Goal: Transaction & Acquisition: Purchase product/service

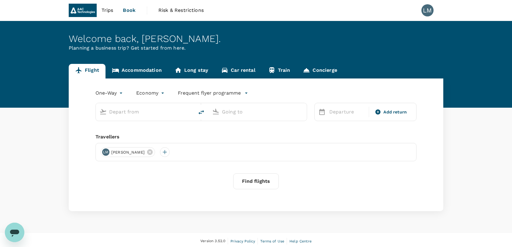
type input "Singapore Changi (SIN)"
type input "Shenzhen Bao'an Intl (SZX)"
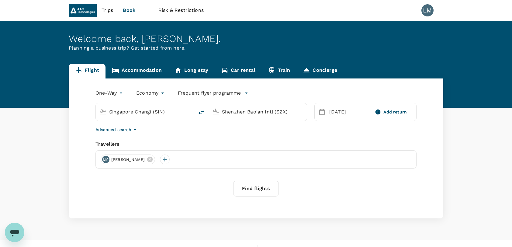
click at [173, 10] on span "Risk & Restrictions" at bounding box center [180, 10] width 45 height 7
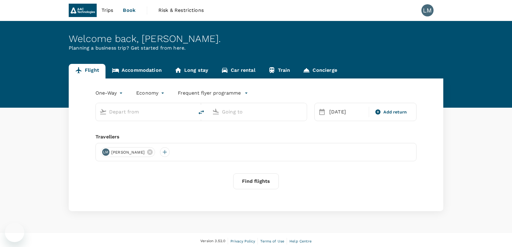
type input "Singapore Changi (SIN)"
type input "Shenzhen Bao'an Intl (SZX)"
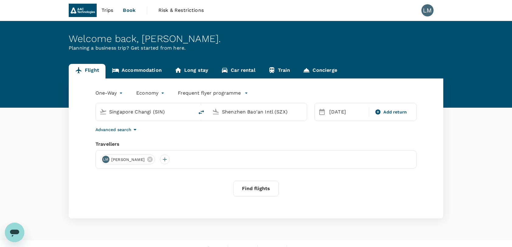
click at [127, 159] on span "[PERSON_NAME]" at bounding box center [128, 160] width 41 height 6
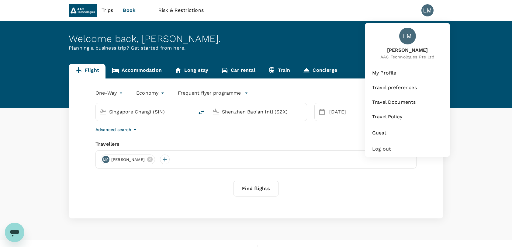
click at [428, 9] on div "LM" at bounding box center [428, 10] width 12 height 12
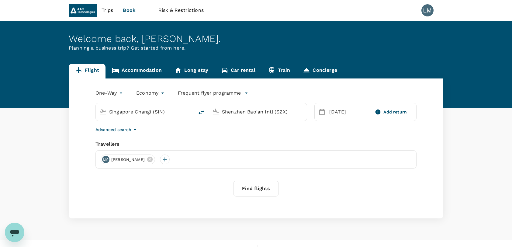
click at [427, 9] on div "LM" at bounding box center [428, 10] width 12 height 12
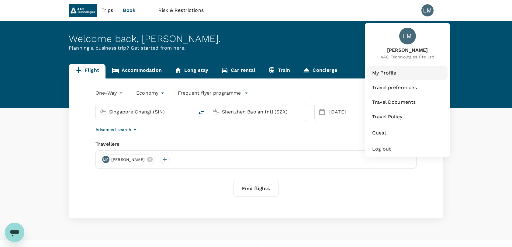
click at [397, 73] on span "My Profile" at bounding box center [407, 72] width 71 height 7
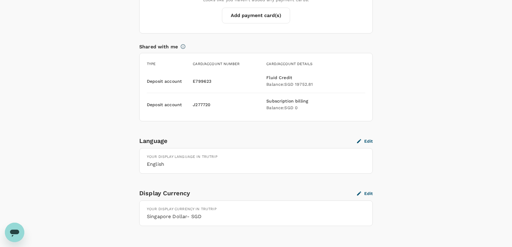
scroll to position [511, 0]
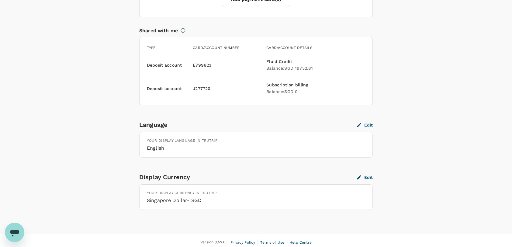
click at [370, 124] on button "Edit" at bounding box center [365, 124] width 16 height 5
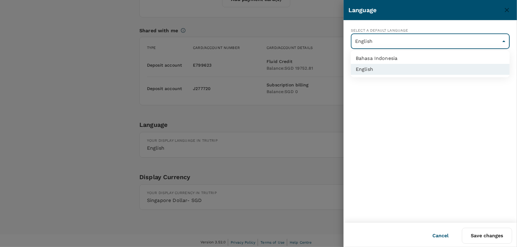
click at [391, 108] on div at bounding box center [258, 123] width 517 height 247
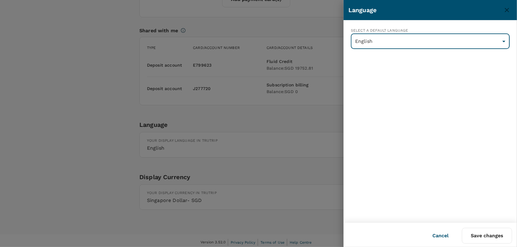
click at [437, 234] on button "Cancel" at bounding box center [440, 235] width 33 height 15
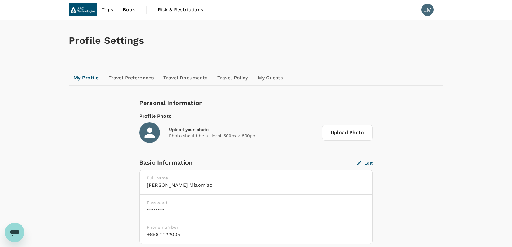
scroll to position [0, 0]
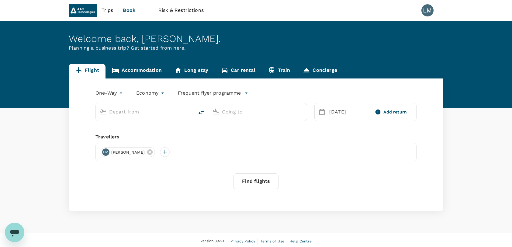
type input "Singapore Changi (SIN)"
type input "Shenzhen Bao'an Intl (SZX)"
type input "Singapore Changi (SIN)"
type input "Shenzhen Bao'an Intl (SZX)"
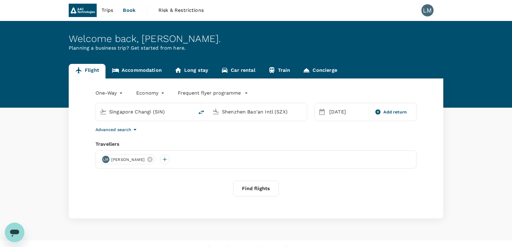
click at [130, 10] on span "Book" at bounding box center [129, 10] width 13 height 7
click at [85, 10] on img at bounding box center [83, 10] width 28 height 13
click at [131, 12] on span "Book" at bounding box center [129, 10] width 13 height 7
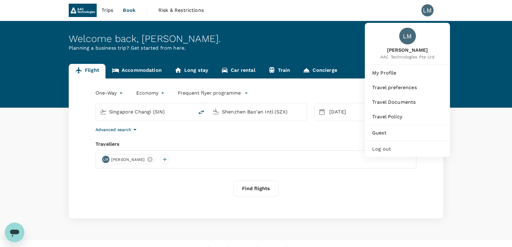
click at [424, 10] on div "LM" at bounding box center [428, 10] width 12 height 12
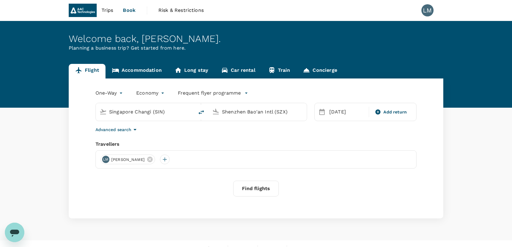
click at [426, 10] on div "LM" at bounding box center [428, 10] width 12 height 12
click at [260, 193] on button "Find flights" at bounding box center [256, 189] width 46 height 16
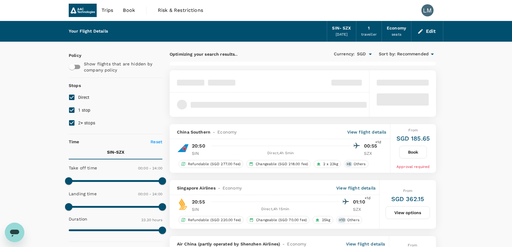
click at [72, 109] on input "1 stop" at bounding box center [71, 110] width 13 height 13
checkbox input "false"
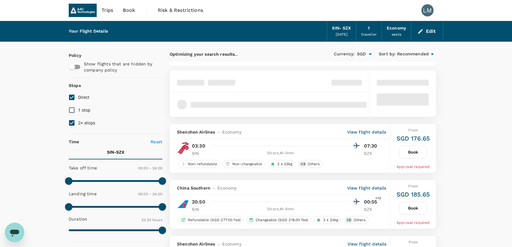
click at [71, 122] on input "2+ stops" at bounding box center [71, 123] width 13 height 13
checkbox input "false"
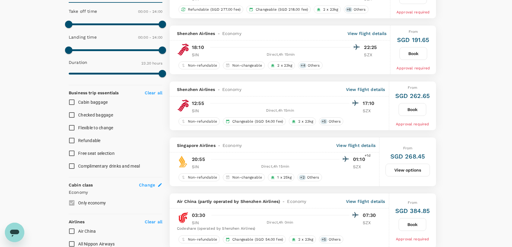
scroll to position [101, 0]
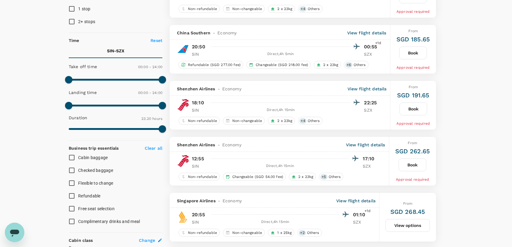
click at [415, 162] on button "Book" at bounding box center [413, 164] width 28 height 13
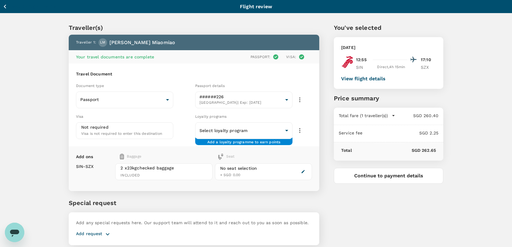
click at [131, 175] on span "INCLUDED" at bounding box center [163, 175] width 87 height 6
click at [133, 166] on span "2 x 23kg checked baggage" at bounding box center [163, 168] width 87 height 6
click at [172, 172] on span "INCLUDED" at bounding box center [163, 175] width 87 height 6
click at [365, 79] on button "View flight details" at bounding box center [363, 78] width 44 height 5
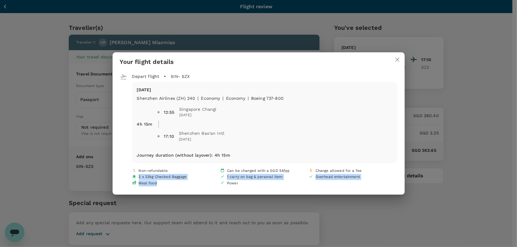
drag, startPoint x: 139, startPoint y: 177, endPoint x: 170, endPoint y: 183, distance: 31.4
click at [170, 183] on div "Non-refundable Can be changed with a SGD 54 fee Change allowed for a fee 2 x 23…" at bounding box center [264, 177] width 265 height 18
click at [461, 91] on div "Your flight details Depart flight SIN - SZX Tue, 23 Sep Shenzhen Airlines (ZH) …" at bounding box center [258, 123] width 517 height 247
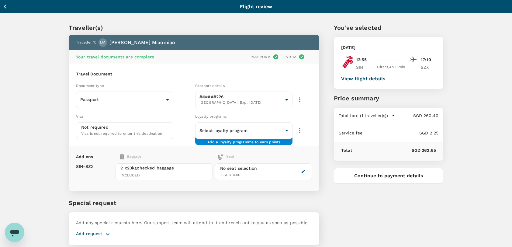
click at [4, 5] on icon "button" at bounding box center [5, 7] width 8 height 8
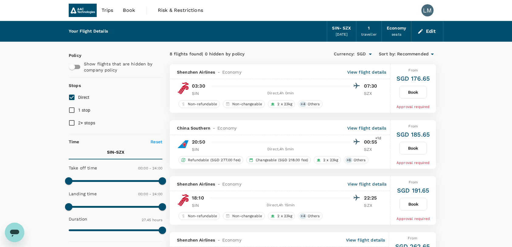
click at [370, 33] on div "traveller" at bounding box center [369, 35] width 16 height 6
click at [335, 29] on div "SIN - SZX" at bounding box center [341, 28] width 19 height 7
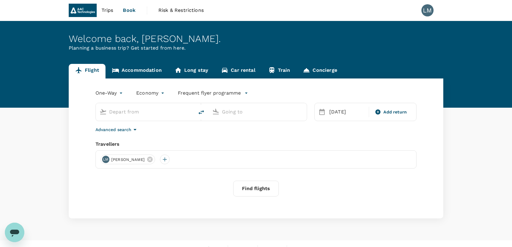
type input "Singapore Changi (SIN)"
type input "Shenzhen Bao'an Intl (SZX)"
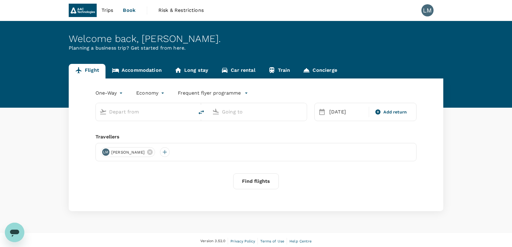
type input "Singapore Changi (SIN)"
type input "Shenzhen Bao'an Intl (SZX)"
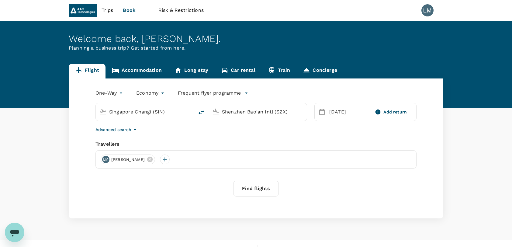
click at [129, 10] on span "Book" at bounding box center [129, 10] width 13 height 7
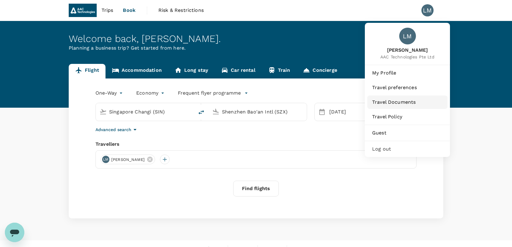
click at [396, 103] on span "Travel Documents" at bounding box center [407, 102] width 71 height 7
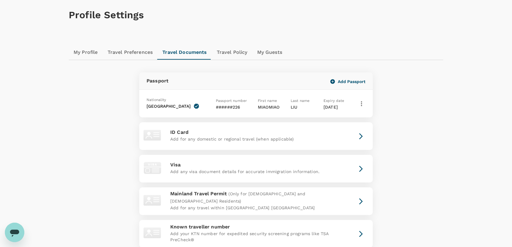
scroll to position [7, 0]
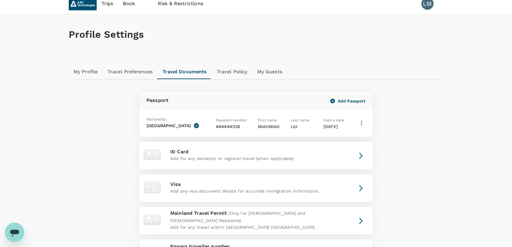
click at [364, 121] on icon "button" at bounding box center [361, 123] width 7 height 7
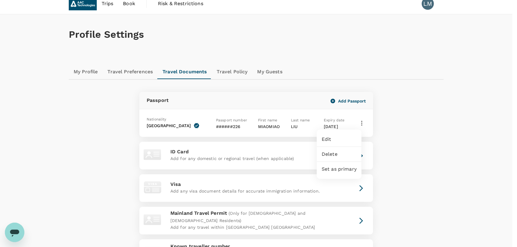
click at [428, 153] on div at bounding box center [258, 123] width 517 height 247
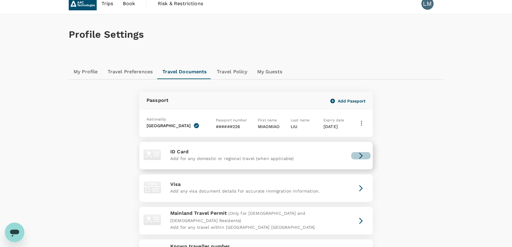
click at [360, 155] on icon "button" at bounding box center [360, 155] width 7 height 7
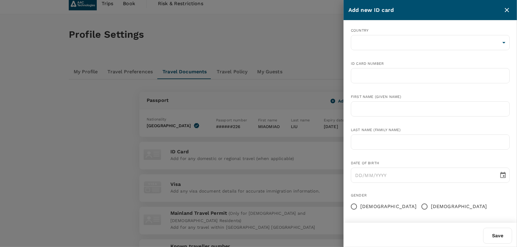
click at [327, 152] on div at bounding box center [258, 123] width 517 height 247
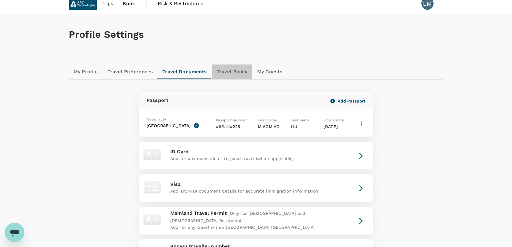
click at [235, 71] on link "Travel Policy" at bounding box center [232, 71] width 40 height 15
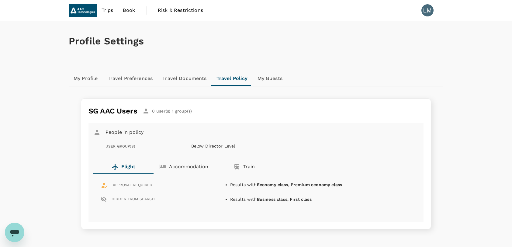
click at [184, 165] on p "Accommodation" at bounding box center [188, 166] width 39 height 7
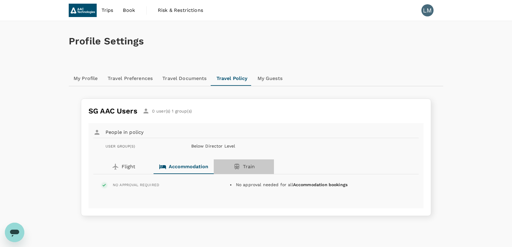
click at [248, 165] on p "Train" at bounding box center [249, 166] width 12 height 7
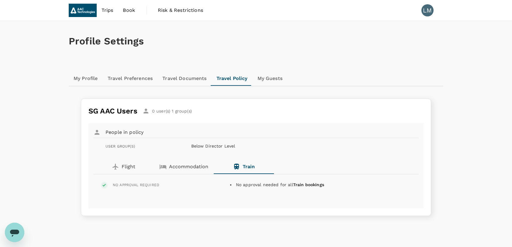
click at [265, 79] on link "My Guests" at bounding box center [270, 78] width 35 height 15
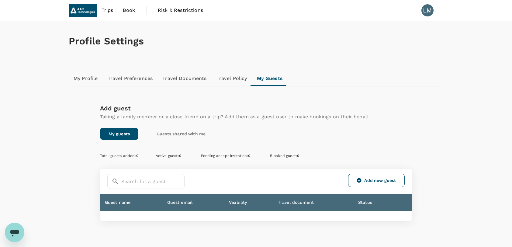
click at [187, 79] on link "Travel Documents" at bounding box center [185, 78] width 54 height 15
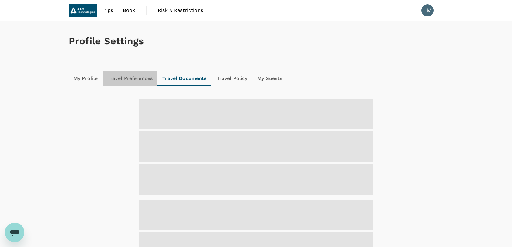
click at [131, 80] on link "Travel Preferences" at bounding box center [130, 78] width 55 height 15
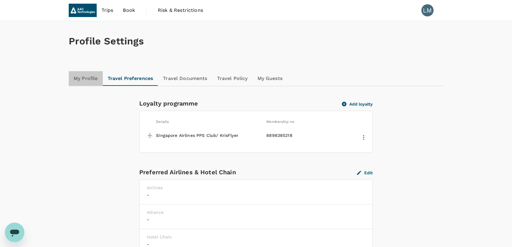
click at [82, 78] on link "My Profile" at bounding box center [86, 78] width 34 height 15
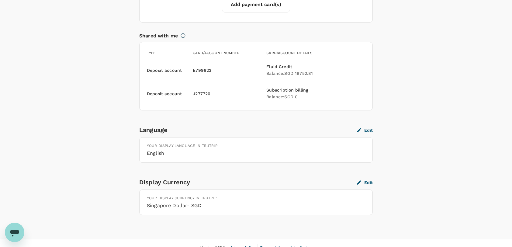
scroll to position [511, 0]
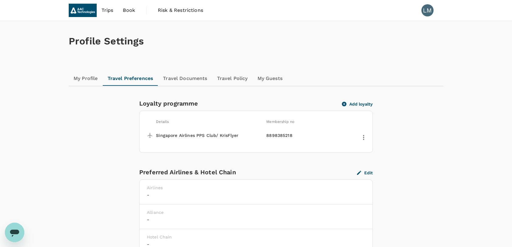
click at [180, 9] on span "Risk & Restrictions" at bounding box center [180, 10] width 45 height 7
